Goal: Register for event/course

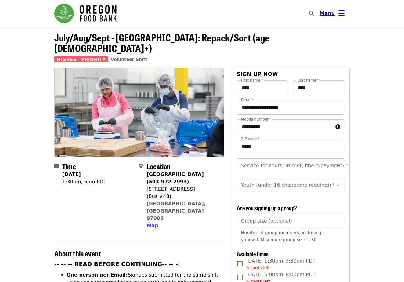
click at [341, 13] on icon "bars icon" at bounding box center [341, 13] width 6 height 9
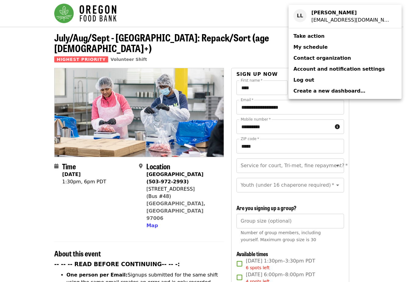
click at [313, 46] on span "My schedule" at bounding box center [311, 47] width 34 height 6
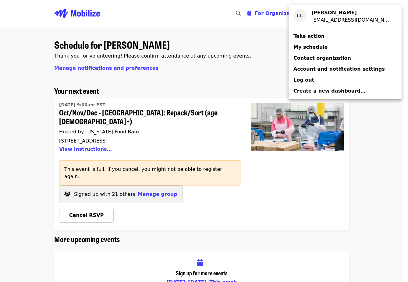
click at [388, 55] on div "Account menu" at bounding box center [204, 141] width 408 height 282
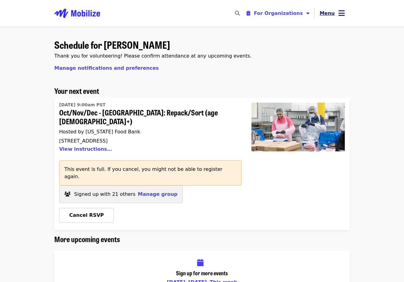
click at [339, 12] on icon "bars icon" at bounding box center [341, 13] width 6 height 9
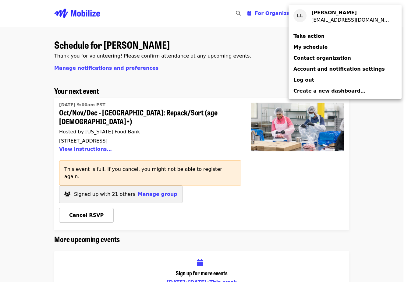
click at [382, 41] on div "Account menu" at bounding box center [204, 141] width 408 height 282
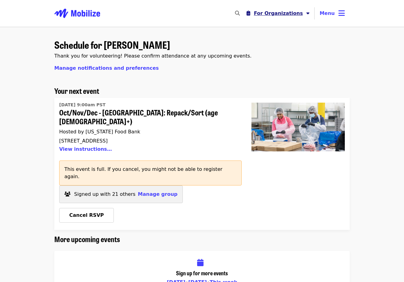
click at [295, 12] on span "For Organizations" at bounding box center [278, 13] width 49 height 6
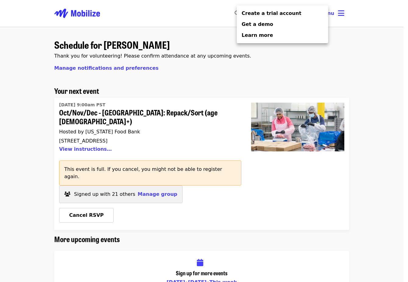
click at [346, 45] on div "Organizer Menu" at bounding box center [204, 141] width 408 height 282
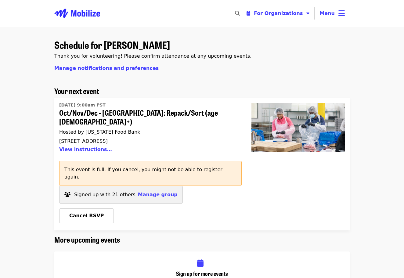
click at [87, 15] on img "Main navigation" at bounding box center [77, 14] width 46 height 20
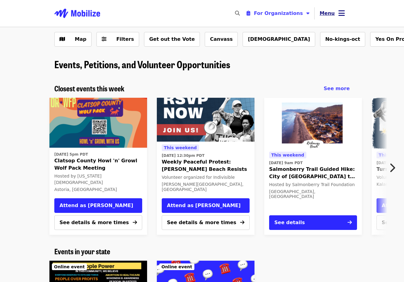
click at [341, 12] on icon "bars icon" at bounding box center [341, 13] width 6 height 9
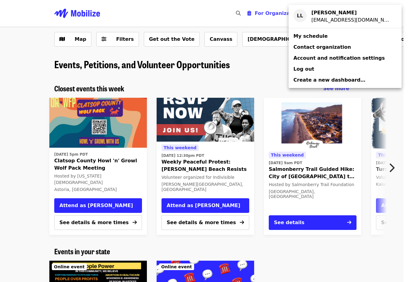
click at [326, 34] on link "My schedule" at bounding box center [345, 36] width 113 height 11
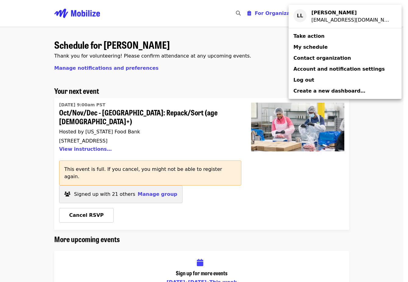
click at [153, 179] on div "Account menu" at bounding box center [204, 141] width 408 height 282
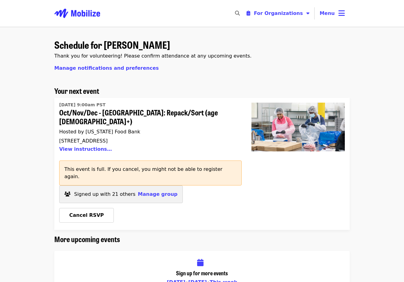
click at [155, 192] on span "Manage group" at bounding box center [158, 195] width 40 height 6
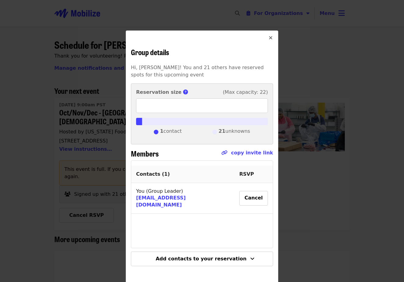
scroll to position [2, 0]
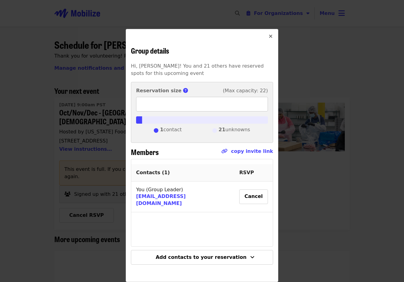
click at [259, 105] on input "**" at bounding box center [202, 104] width 132 height 15
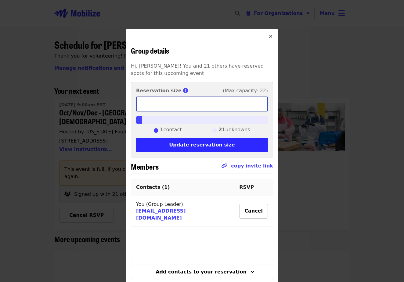
click at [259, 105] on input "**" at bounding box center [202, 104] width 132 height 15
type input "**"
click at [259, 105] on input "**" at bounding box center [202, 104] width 132 height 15
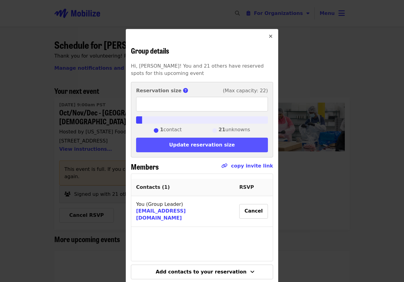
click at [219, 145] on button "Update reservation size" at bounding box center [202, 145] width 132 height 15
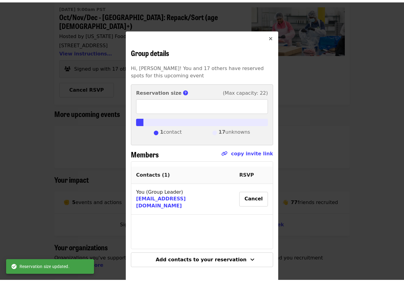
scroll to position [0, 0]
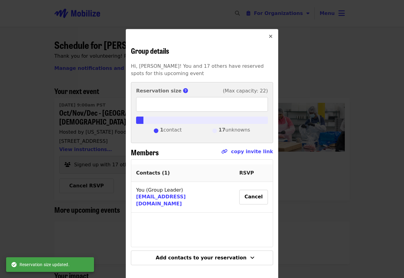
click at [269, 38] on icon "times icon" at bounding box center [271, 37] width 4 height 6
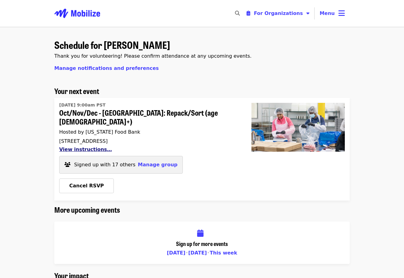
click at [85, 146] on button "View instructions…" at bounding box center [85, 149] width 53 height 6
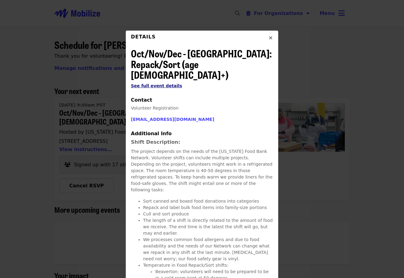
click at [148, 83] on span "See full event details" at bounding box center [156, 85] width 51 height 5
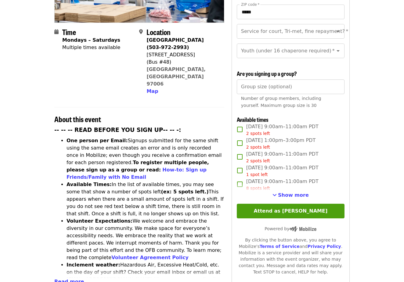
scroll to position [157, 0]
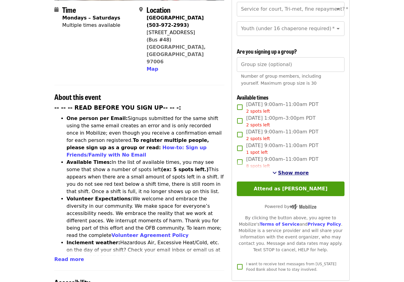
click at [286, 172] on span "Show more" at bounding box center [293, 173] width 31 height 6
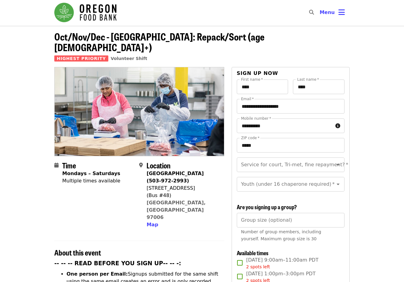
scroll to position [0, 0]
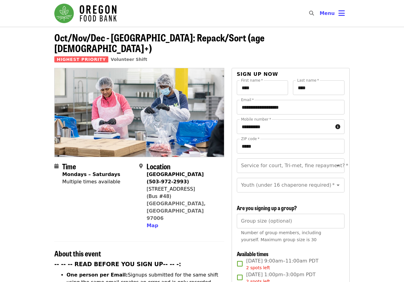
click at [91, 17] on img "Main navigation" at bounding box center [85, 14] width 62 height 20
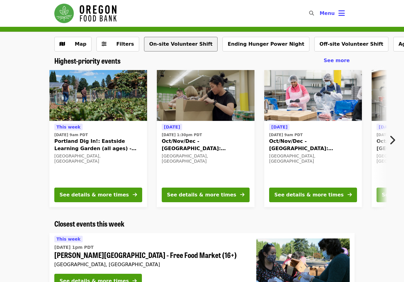
click at [168, 44] on button "On-site Volunteer Shift" at bounding box center [181, 44] width 74 height 15
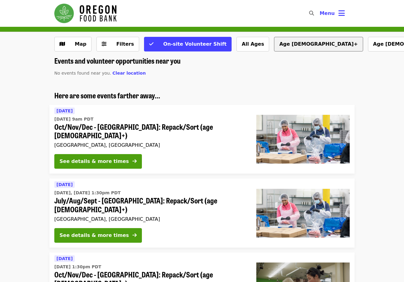
click at [274, 46] on button "Age [DEMOGRAPHIC_DATA]+" at bounding box center [318, 44] width 89 height 15
